Goal: Find contact information: Find contact information

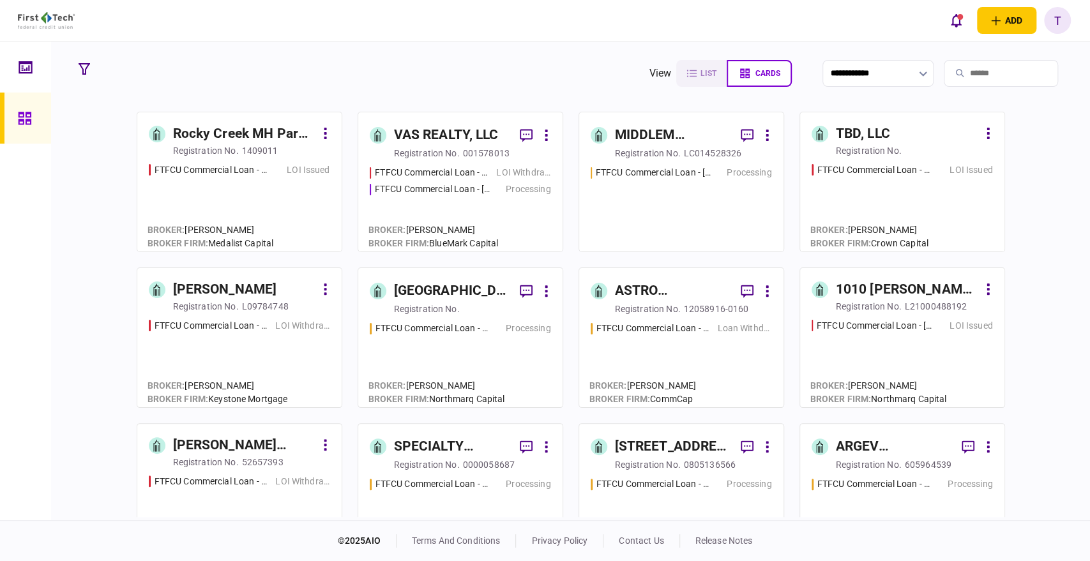
click at [966, 71] on input "search" at bounding box center [1001, 73] width 114 height 27
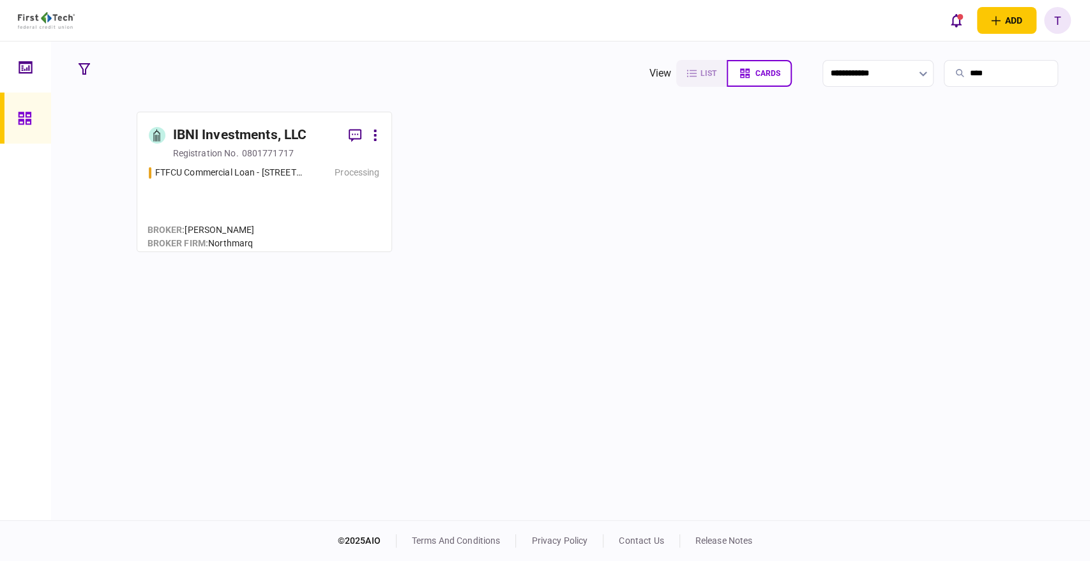
type input "****"
click at [263, 137] on div "IBNI Investments, LLC" at bounding box center [240, 135] width 134 height 20
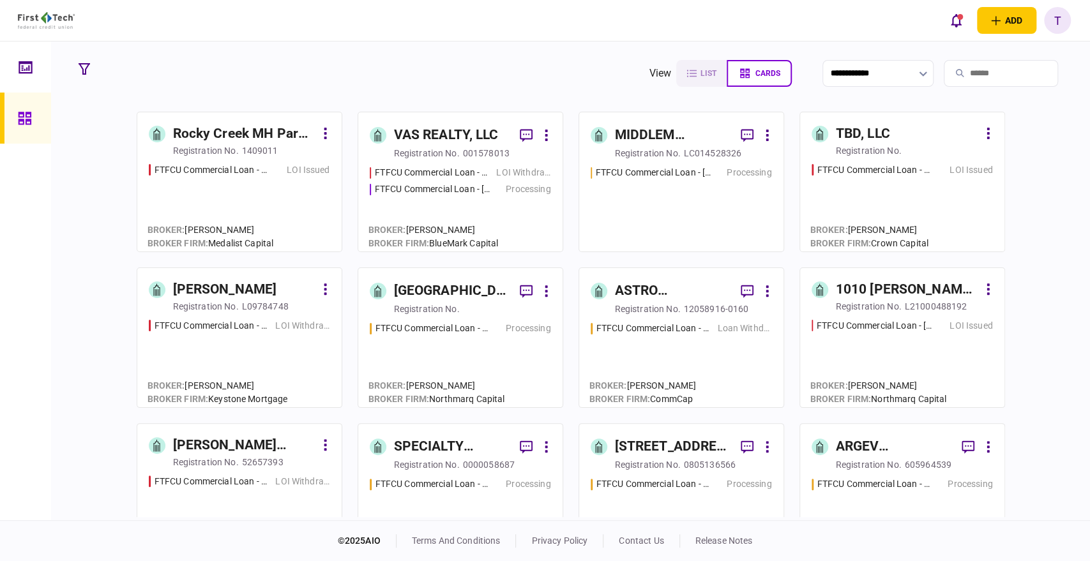
click at [957, 68] on input "search" at bounding box center [1001, 73] width 114 height 27
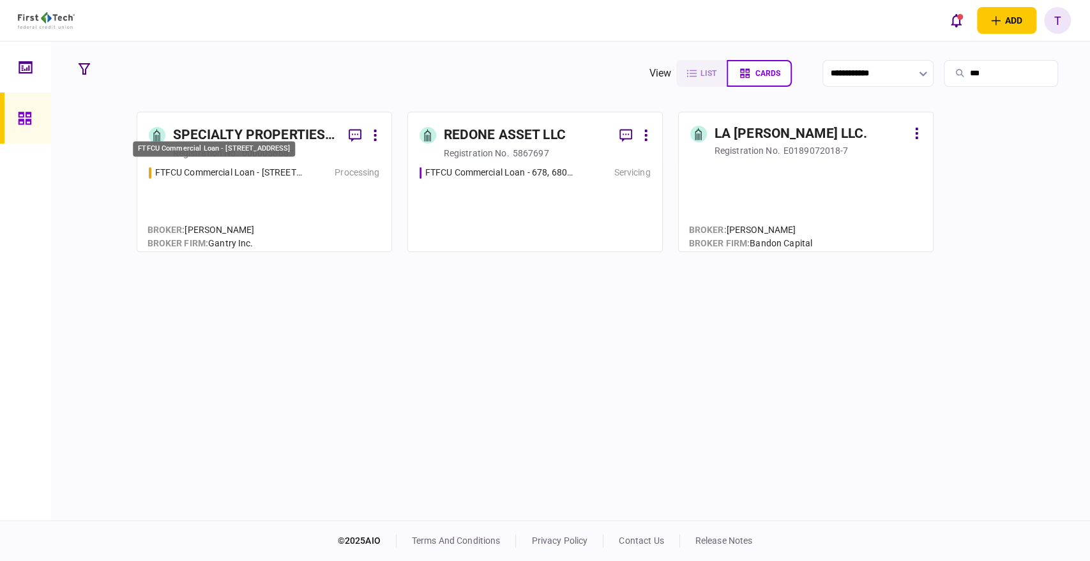
type input "***"
click at [242, 141] on div "FTFCU Commercial Loan - [STREET_ADDRESS]" at bounding box center [214, 149] width 162 height 16
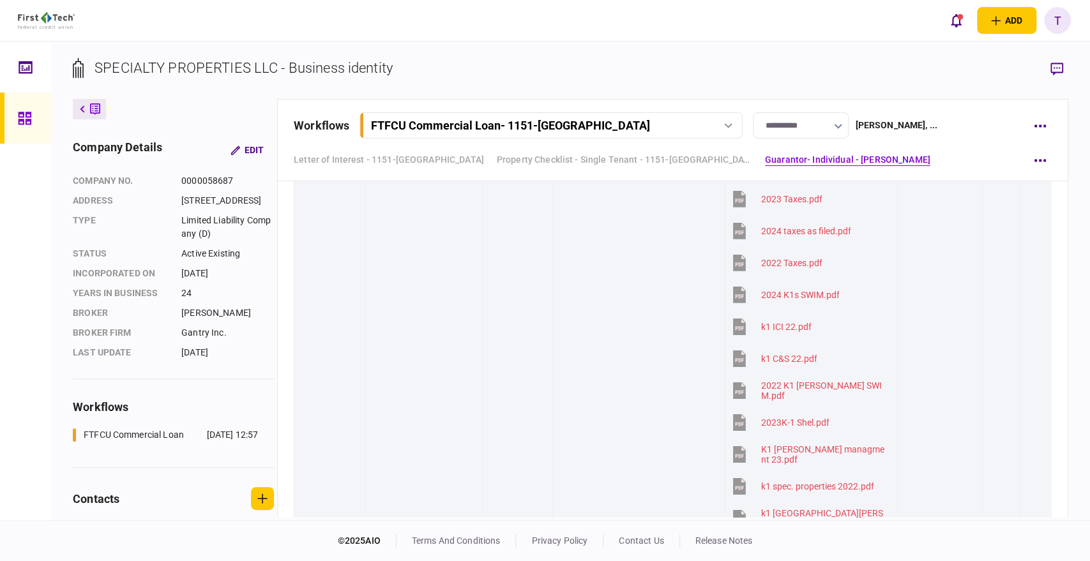
scroll to position [2342, 0]
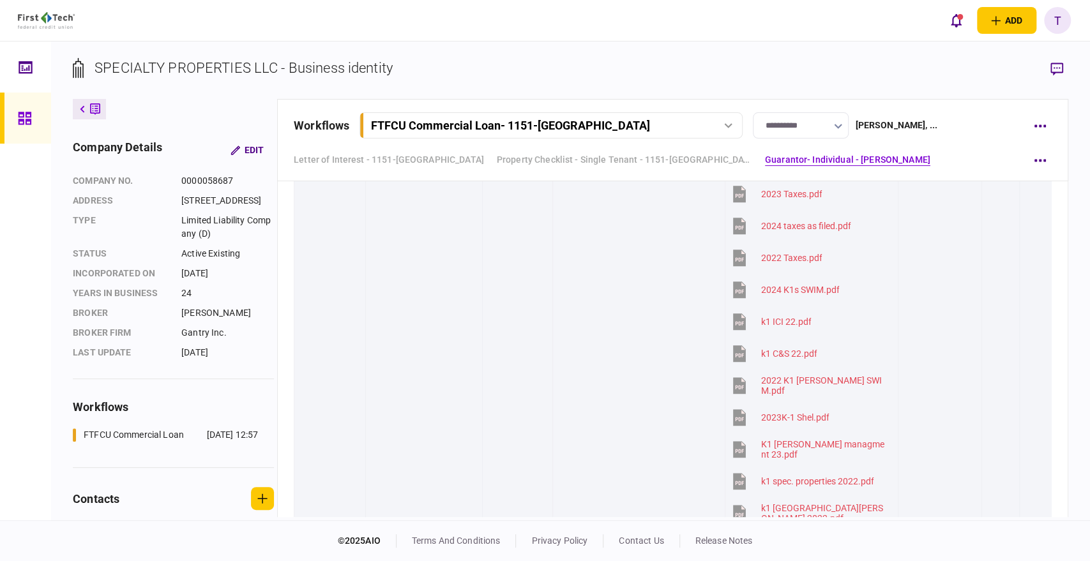
click at [85, 108] on icon at bounding box center [82, 109] width 5 height 8
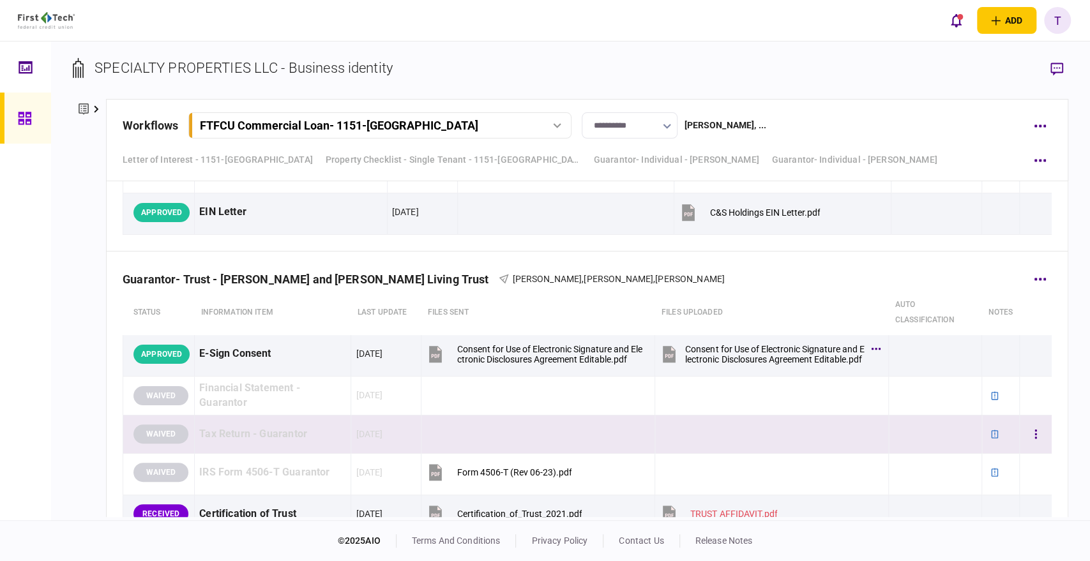
scroll to position [7578, 0]
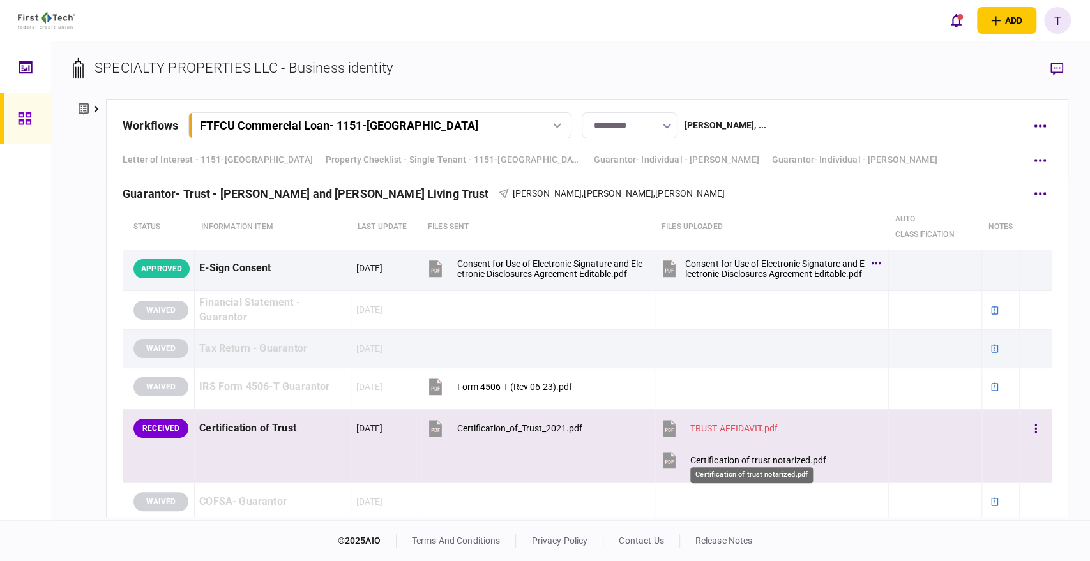
click at [745, 455] on div "Certification of trust notarized.pdf" at bounding box center [757, 460] width 135 height 10
click at [1035, 423] on icon "button" at bounding box center [1036, 429] width 3 height 12
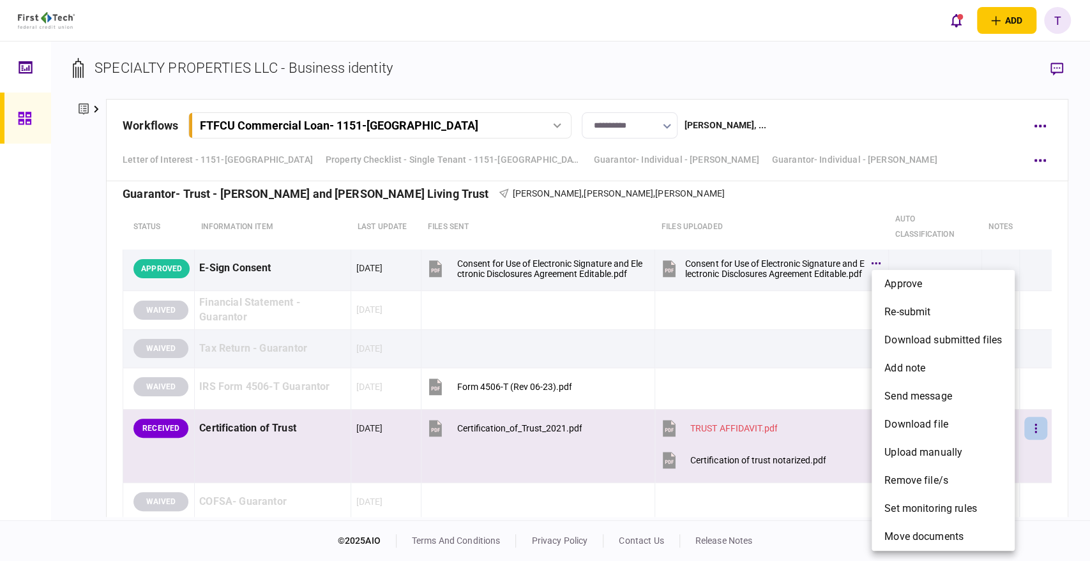
click at [816, 303] on div at bounding box center [545, 280] width 1090 height 561
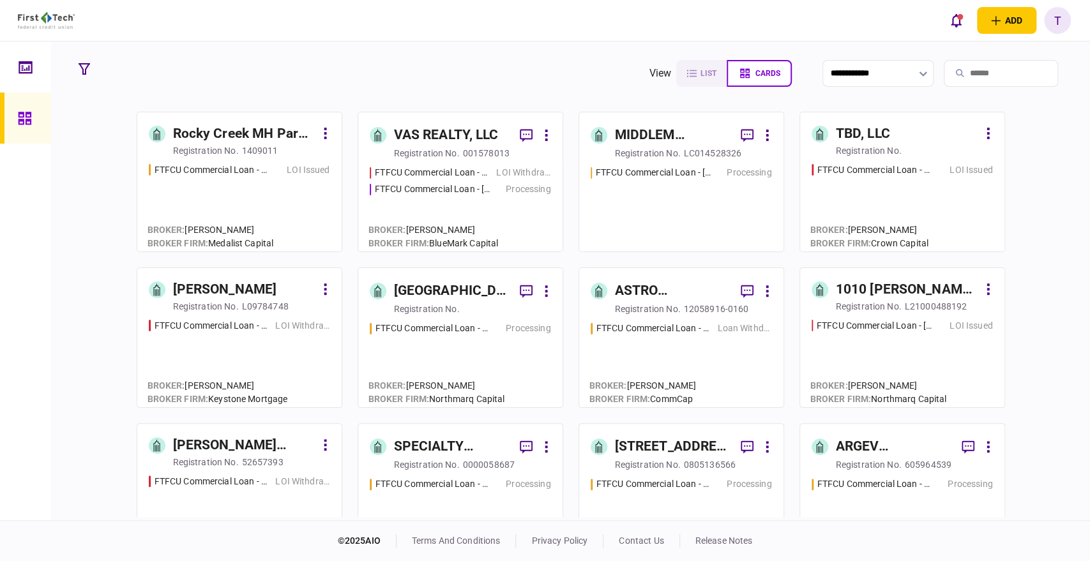
click at [975, 74] on input "search" at bounding box center [1001, 73] width 114 height 27
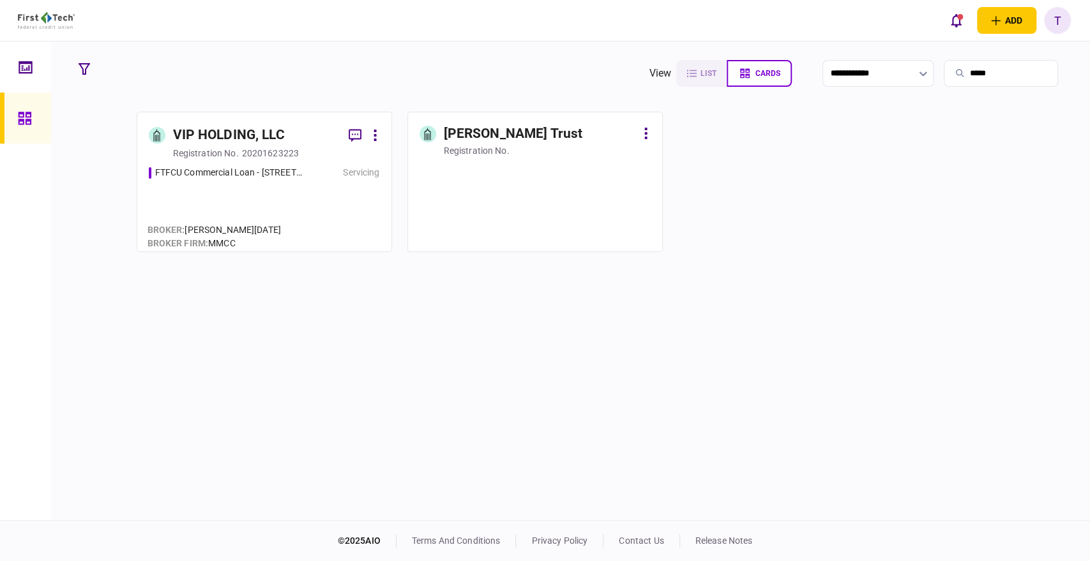
type input "*****"
click at [506, 135] on div "[PERSON_NAME] Trust" at bounding box center [513, 134] width 139 height 20
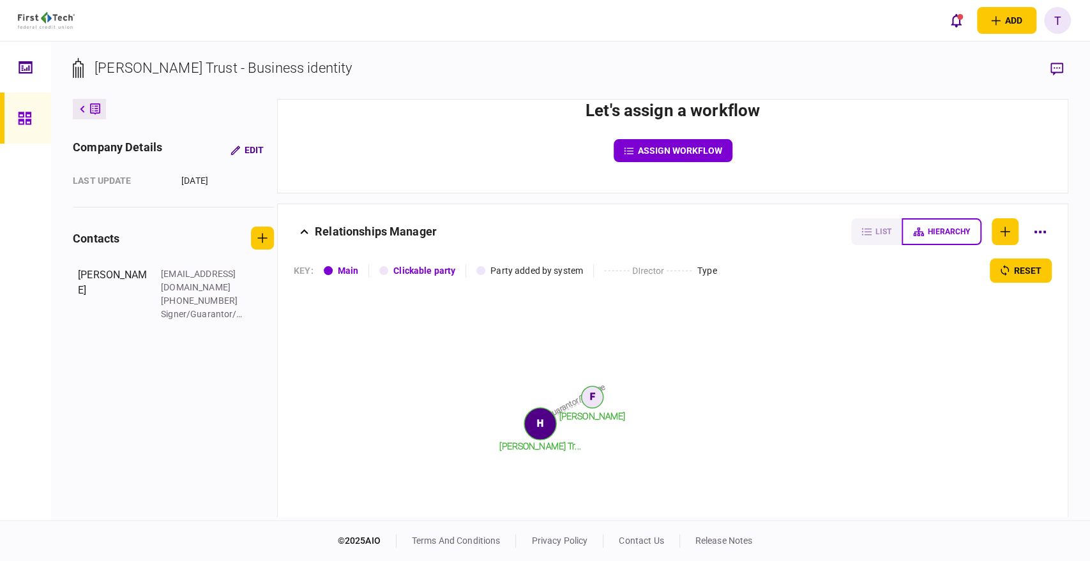
scroll to position [142, 0]
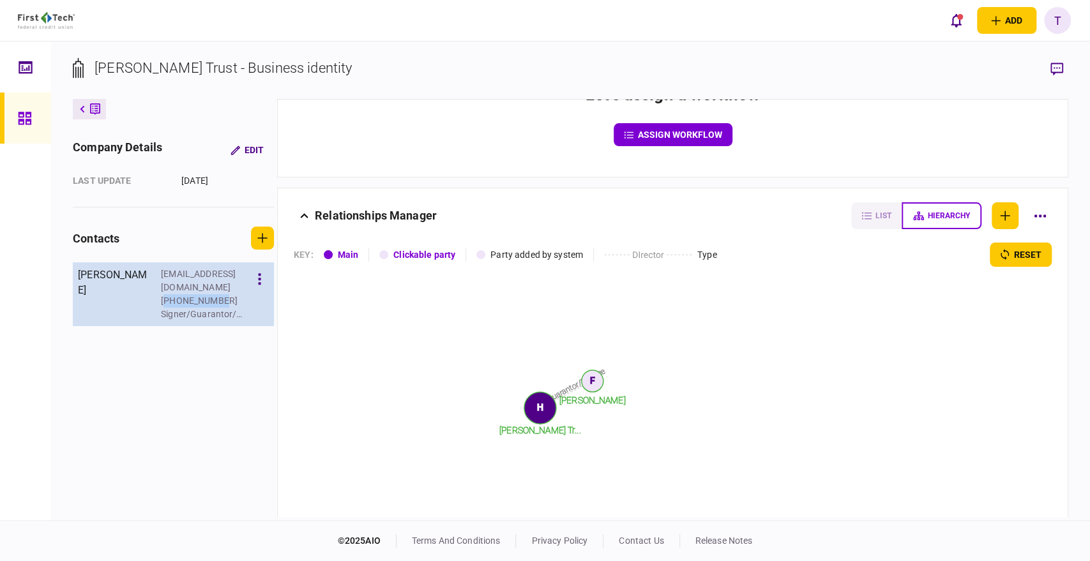
drag, startPoint x: 221, startPoint y: 287, endPoint x: 169, endPoint y: 288, distance: 52.4
click at [169, 294] on div "[PHONE_NUMBER]" at bounding box center [202, 300] width 83 height 13
copy div "13104907371"
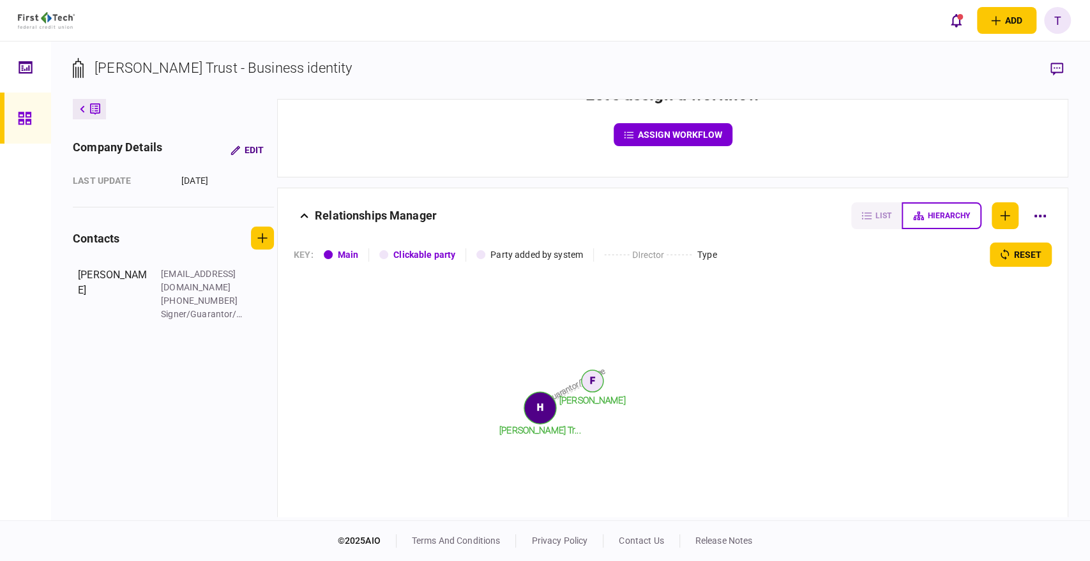
drag, startPoint x: 166, startPoint y: 372, endPoint x: 173, endPoint y: 367, distance: 9.1
click at [167, 372] on div "company details Edit last update [DATE] contacts [PERSON_NAME] [PERSON_NAME][EM…" at bounding box center [175, 308] width 204 height 418
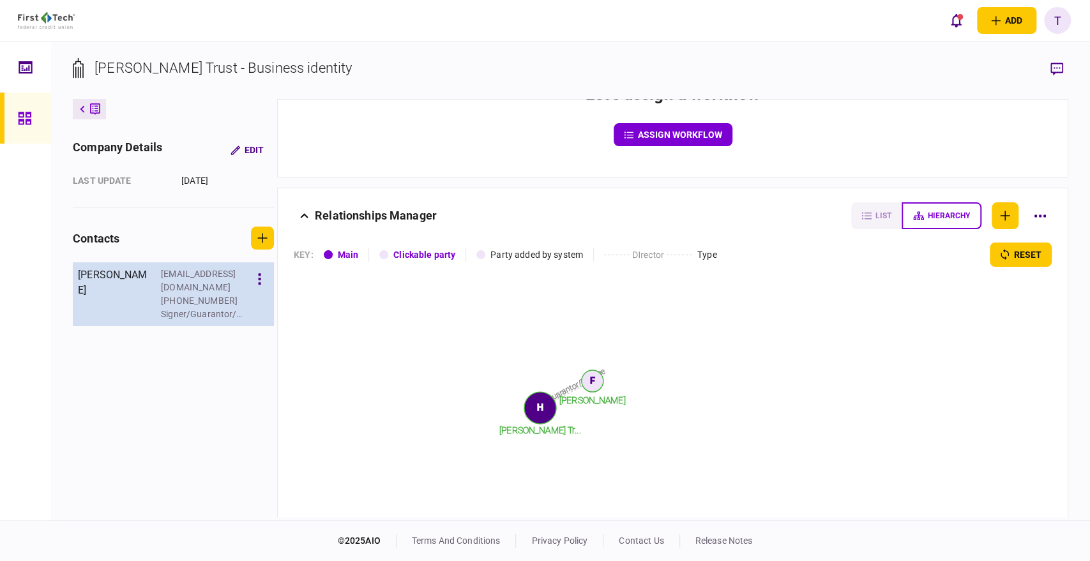
click at [189, 294] on div "[PHONE_NUMBER]" at bounding box center [202, 300] width 83 height 13
copy div "13104907371"
